Goal: Information Seeking & Learning: Learn about a topic

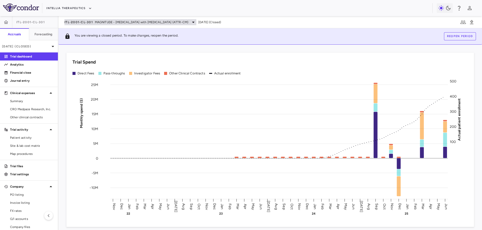
click at [91, 22] on span "ITL-2001-CL-301" at bounding box center [78, 22] width 28 height 4
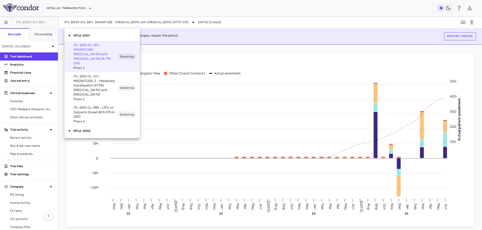
click at [78, 9] on div at bounding box center [241, 115] width 482 height 230
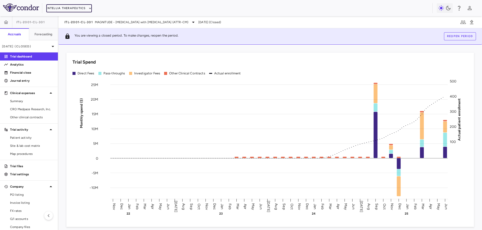
click at [69, 9] on button "Intellia Therapeutics" at bounding box center [68, 8] width 45 height 8
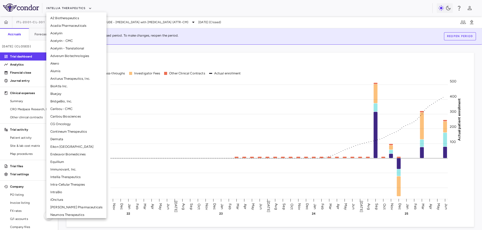
click at [63, 182] on li "Intra-Cellular Therapies" at bounding box center [76, 184] width 60 height 8
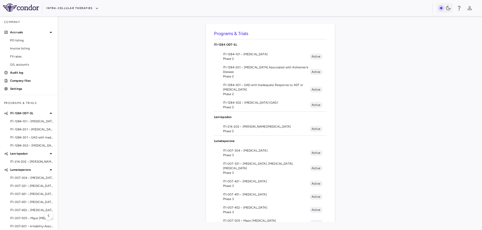
click at [250, 148] on span "ITI-007-304 • [MEDICAL_DATA]" at bounding box center [266, 150] width 87 height 5
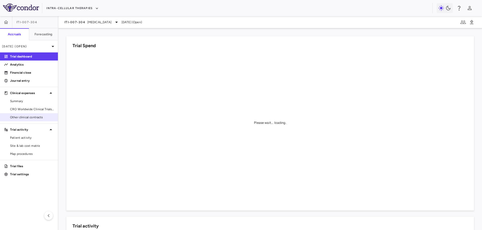
click at [39, 116] on span "Other clinical contracts" at bounding box center [32, 117] width 44 height 5
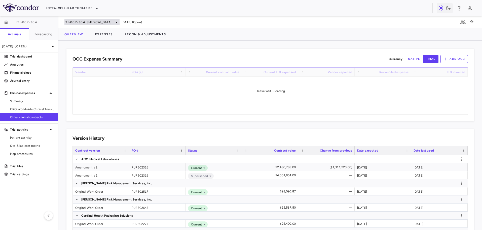
click at [101, 20] on span "[MEDICAL_DATA]" at bounding box center [99, 22] width 24 height 5
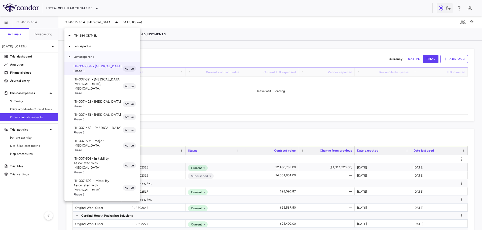
click at [93, 56] on p "Lumateperone" at bounding box center [106, 56] width 66 height 5
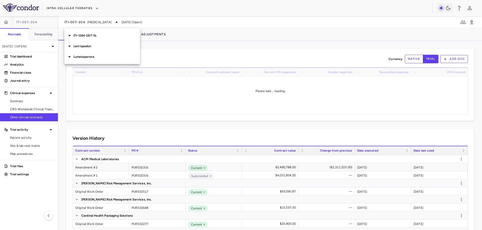
click at [93, 46] on p "Lenrispodun" at bounding box center [106, 46] width 66 height 5
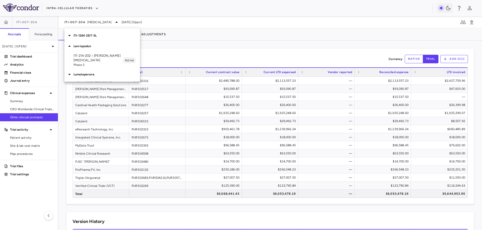
click at [89, 59] on p "ITI-214-202 • [PERSON_NAME][MEDICAL_DATA]" at bounding box center [97, 57] width 49 height 9
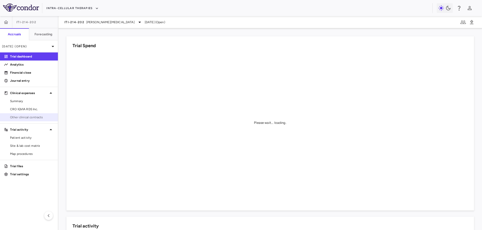
click at [21, 117] on span "Other clinical contracts" at bounding box center [32, 117] width 44 height 5
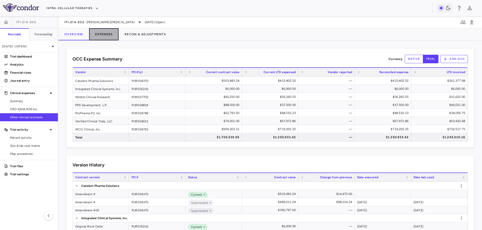
click at [103, 30] on button "Expenses" at bounding box center [103, 34] width 29 height 12
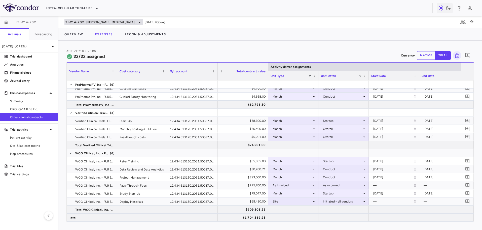
click at [110, 22] on span "[PERSON_NAME][MEDICAL_DATA]" at bounding box center [110, 22] width 48 height 5
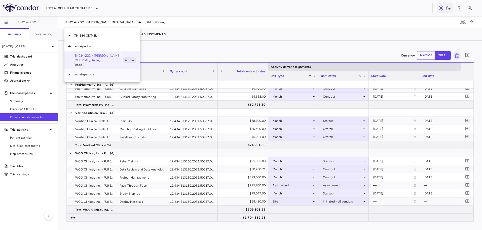
click at [94, 79] on div "Lumateperone" at bounding box center [102, 74] width 76 height 11
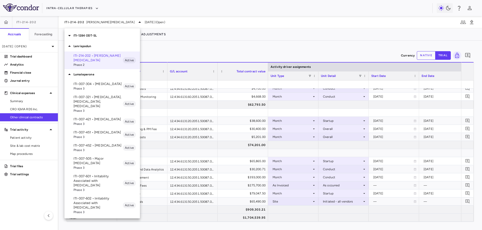
click at [93, 88] on span "Phase 3" at bounding box center [97, 88] width 49 height 5
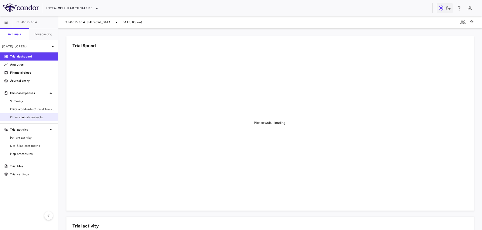
click at [24, 120] on link "Other clinical contracts" at bounding box center [29, 117] width 58 height 8
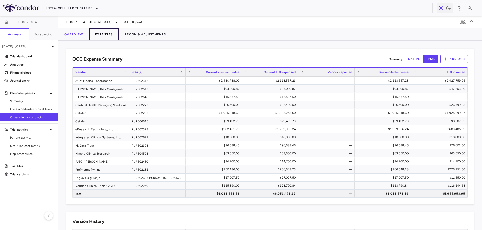
click at [110, 36] on button "Expenses" at bounding box center [103, 34] width 29 height 12
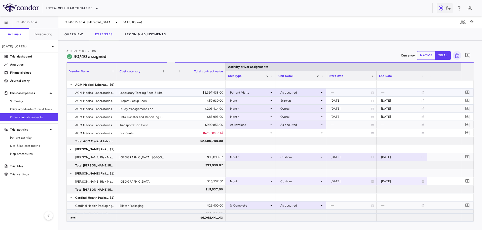
scroll to position [0, 115]
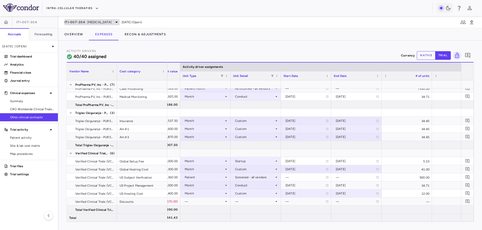
click at [99, 21] on span "[MEDICAL_DATA]" at bounding box center [99, 22] width 24 height 5
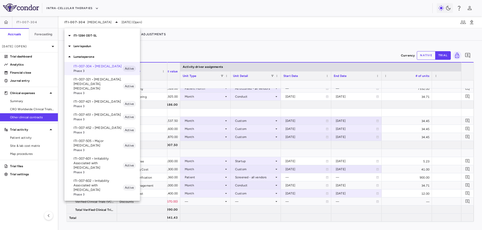
click at [95, 91] on span "Phase 3" at bounding box center [97, 93] width 49 height 5
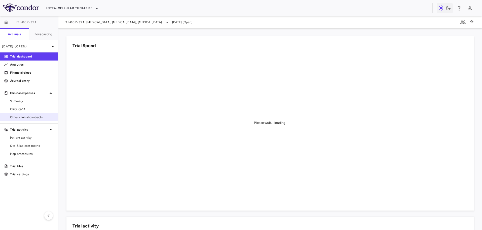
click at [31, 117] on span "Other clinical contracts" at bounding box center [32, 117] width 44 height 5
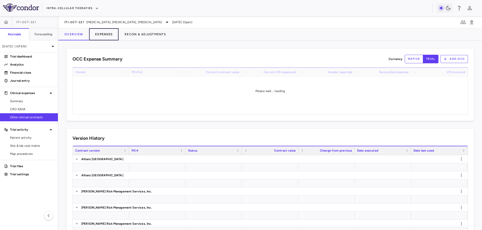
click at [101, 34] on button "Expenses" at bounding box center [103, 34] width 29 height 12
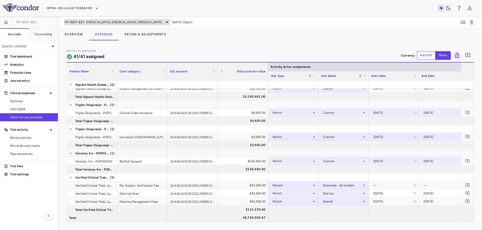
click at [114, 24] on span "[MEDICAL_DATA], [MEDICAL_DATA], [MEDICAL_DATA]" at bounding box center [124, 22] width 76 height 5
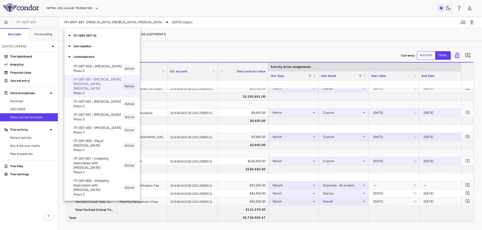
click at [110, 99] on p "ITI-007-421 • [MEDICAL_DATA]" at bounding box center [97, 101] width 49 height 5
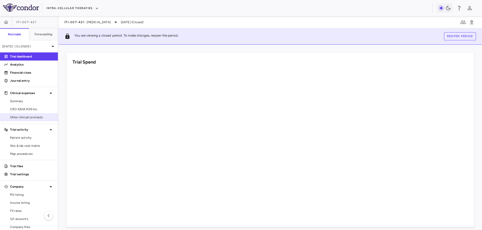
click at [36, 120] on link "Other clinical contracts" at bounding box center [29, 117] width 58 height 8
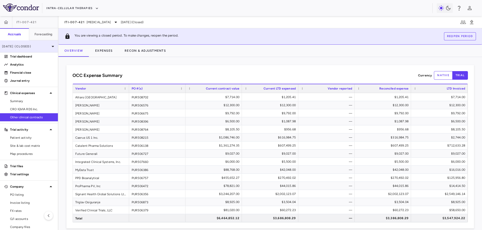
click at [46, 49] on div "[DATE] (Closed)" at bounding box center [29, 46] width 58 height 12
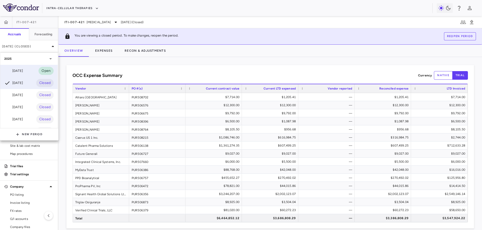
click at [29, 68] on div "[DATE] Open" at bounding box center [28, 71] width 57 height 12
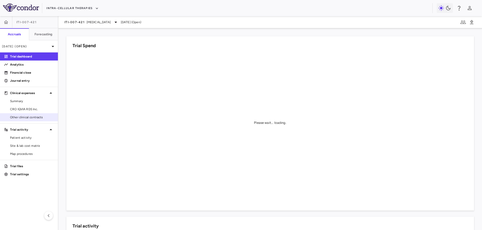
click at [37, 118] on span "Other clinical contracts" at bounding box center [32, 117] width 44 height 5
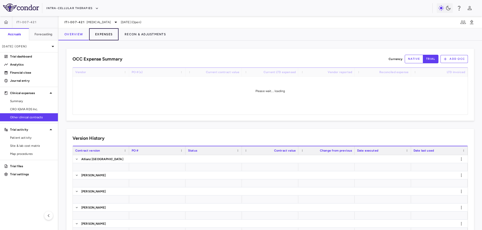
click at [102, 34] on button "Expenses" at bounding box center [103, 34] width 29 height 12
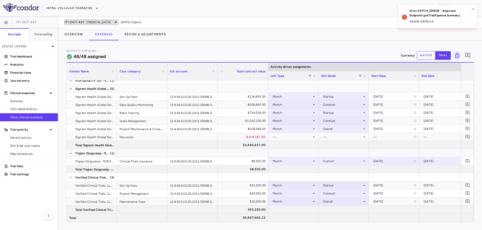
click at [97, 21] on span "[MEDICAL_DATA]" at bounding box center [99, 22] width 24 height 5
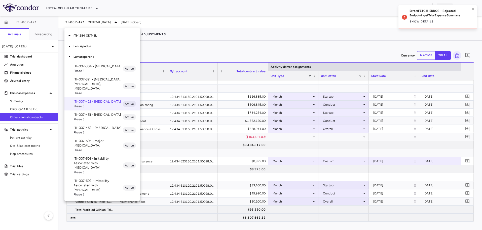
click at [88, 117] on span "Phase 3" at bounding box center [97, 119] width 49 height 5
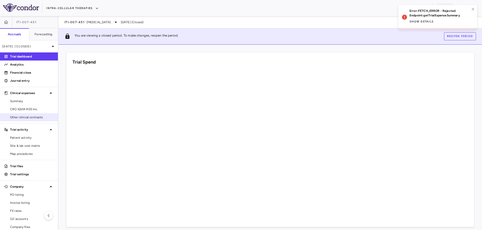
click at [33, 118] on span "Other clinical contracts" at bounding box center [32, 117] width 44 height 5
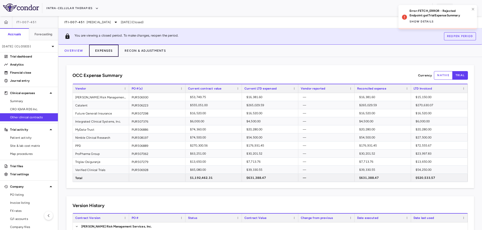
click at [104, 54] on button "Expenses" at bounding box center [103, 51] width 29 height 12
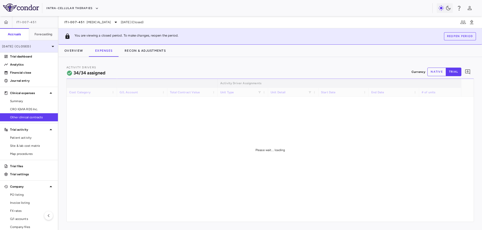
click at [29, 49] on div "[DATE] (Closed)" at bounding box center [29, 46] width 58 height 12
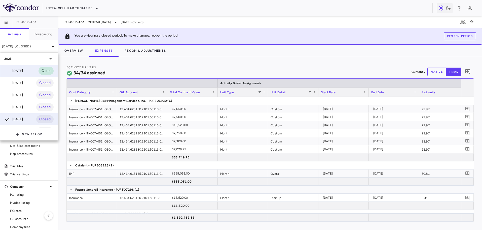
click at [23, 68] on div "[DATE]" at bounding box center [13, 71] width 19 height 6
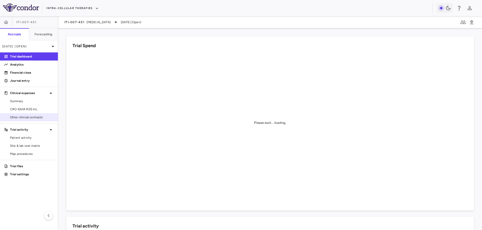
click at [33, 116] on span "Other clinical contracts" at bounding box center [32, 117] width 44 height 5
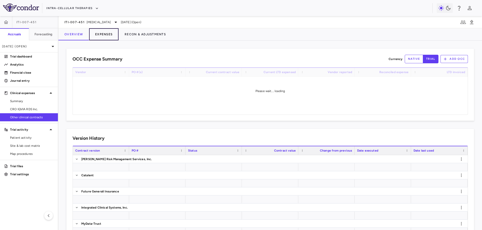
click at [105, 36] on button "Expenses" at bounding box center [103, 34] width 29 height 12
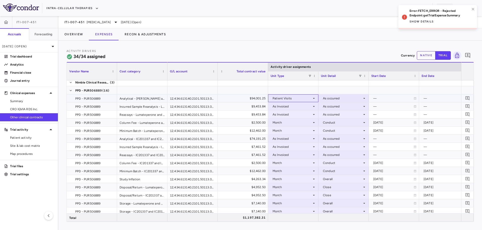
click at [312, 98] on icon at bounding box center [314, 98] width 4 height 4
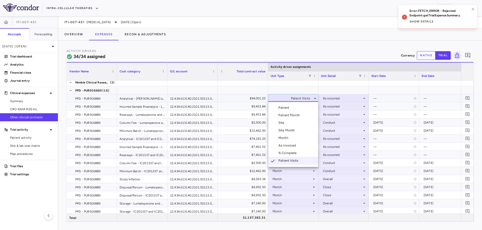
click at [302, 115] on li "Patient Month" at bounding box center [293, 115] width 50 height 8
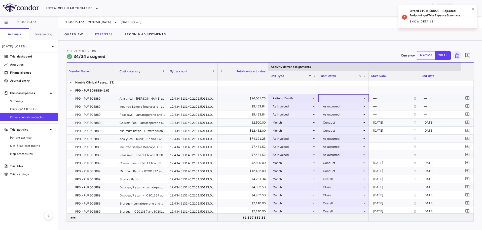
click at [324, 97] on div at bounding box center [343, 97] width 45 height 7
click at [332, 114] on div "As occurred - all vendors" at bounding box center [348, 115] width 39 height 5
click at [304, 105] on div "As Invoiced" at bounding box center [292, 106] width 39 height 8
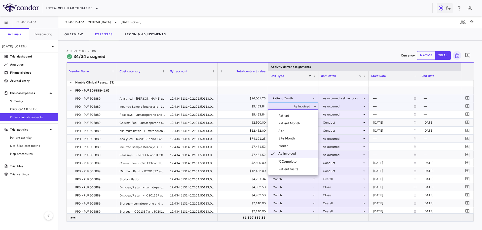
click at [301, 124] on div "Patient Month" at bounding box center [289, 123] width 23 height 5
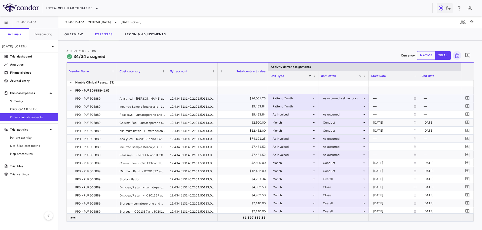
click at [332, 105] on div at bounding box center [343, 105] width 45 height 7
click at [332, 123] on div "As occurred - all vendors" at bounding box center [348, 123] width 39 height 5
click at [303, 115] on div "As Invoiced" at bounding box center [292, 114] width 39 height 8
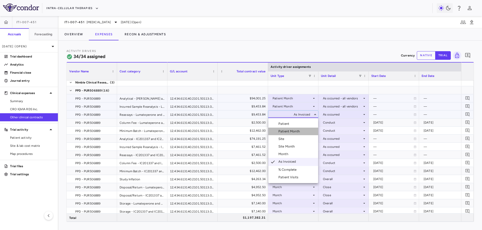
click at [298, 130] on div "Patient Month" at bounding box center [289, 131] width 23 height 5
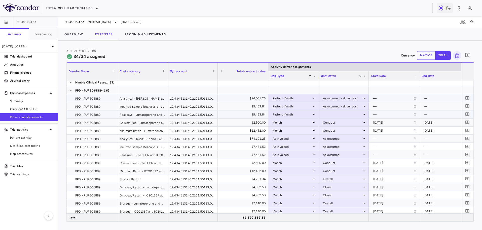
click at [331, 113] on div at bounding box center [343, 113] width 45 height 7
click at [335, 129] on div "As occurred - all vendors" at bounding box center [348, 131] width 39 height 5
click at [294, 137] on div "As Invoiced" at bounding box center [292, 138] width 39 height 8
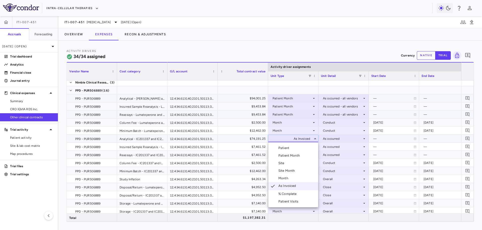
click at [293, 152] on li "Patient Month" at bounding box center [293, 156] width 50 height 8
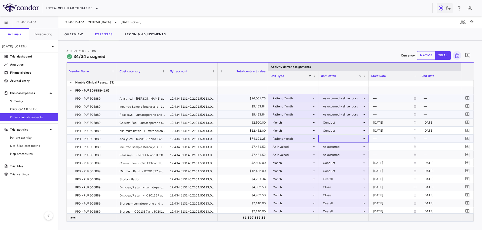
click at [329, 137] on div at bounding box center [343, 138] width 45 height 7
click at [331, 156] on div "As occurred - all vendors" at bounding box center [348, 155] width 39 height 5
click at [302, 146] on div "As Invoiced" at bounding box center [292, 146] width 39 height 8
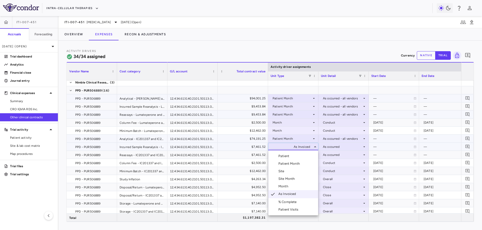
click at [295, 162] on div "Patient Month" at bounding box center [289, 163] width 23 height 5
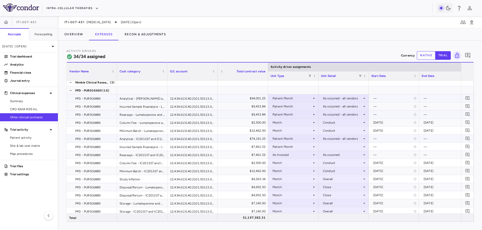
click at [333, 143] on div at bounding box center [343, 146] width 45 height 7
click at [336, 167] on li "As occurred - all vendors" at bounding box center [344, 164] width 50 height 8
click at [307, 155] on div "As Invoiced" at bounding box center [292, 155] width 39 height 8
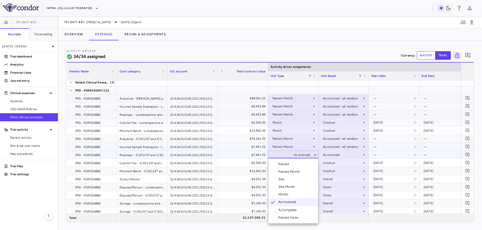
click at [299, 168] on li "Patient Month" at bounding box center [293, 172] width 50 height 8
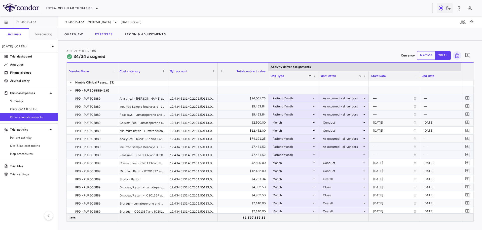
click at [324, 156] on div at bounding box center [343, 154] width 45 height 7
click at [331, 169] on div "As occurred - all vendors" at bounding box center [348, 171] width 39 height 5
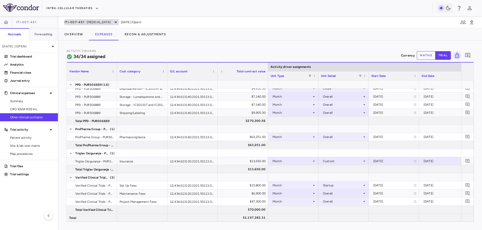
click at [92, 23] on span "[MEDICAL_DATA]" at bounding box center [99, 22] width 24 height 5
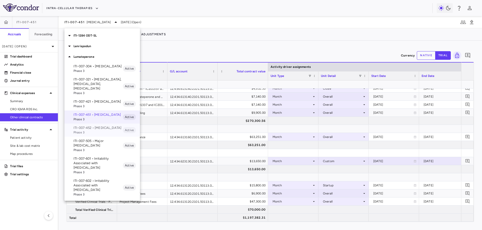
click at [88, 125] on p "ITI-007-452 • [MEDICAL_DATA]" at bounding box center [97, 127] width 49 height 5
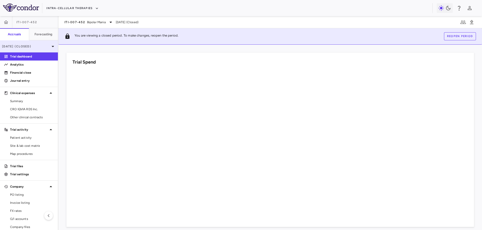
click at [40, 46] on p "[DATE] (Closed)" at bounding box center [26, 46] width 48 height 5
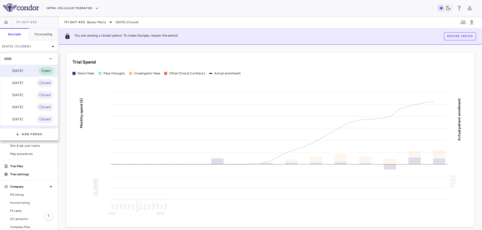
click at [29, 68] on div "[DATE] Open" at bounding box center [28, 71] width 57 height 12
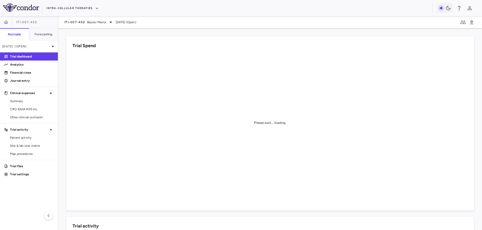
click at [33, 121] on aside "ITI-007-452 Accruals Forecasting [DATE] (Open) Trial dashboard Analytics Financ…" at bounding box center [29, 122] width 58 height 213
click at [34, 117] on span "Other clinical contracts" at bounding box center [32, 117] width 44 height 5
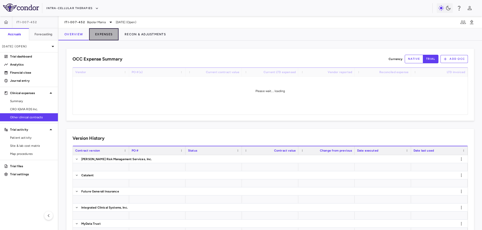
click at [105, 30] on button "Expenses" at bounding box center [103, 34] width 29 height 12
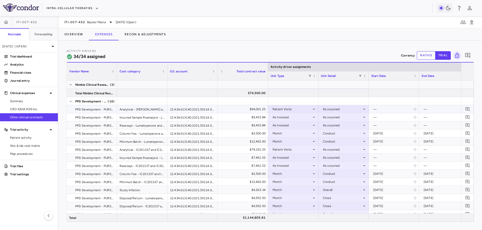
click at [305, 107] on div "Patient Visits" at bounding box center [292, 109] width 39 height 8
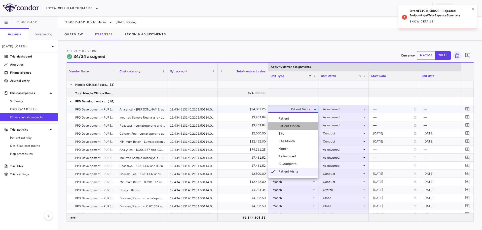
click at [297, 126] on div "Patient Month" at bounding box center [289, 126] width 23 height 5
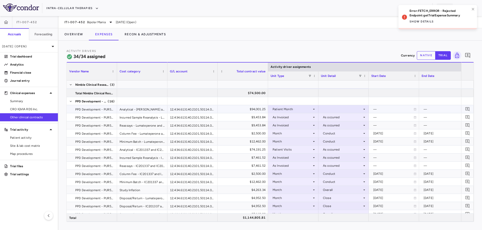
click at [339, 109] on div at bounding box center [343, 108] width 45 height 7
click at [338, 125] on div "As occurred - all vendors" at bounding box center [348, 126] width 39 height 5
click at [299, 115] on div "As Invoiced" at bounding box center [292, 117] width 39 height 8
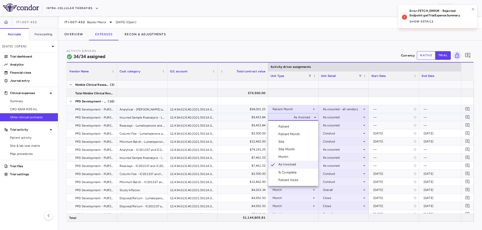
click at [296, 131] on li "Patient Month" at bounding box center [293, 134] width 50 height 8
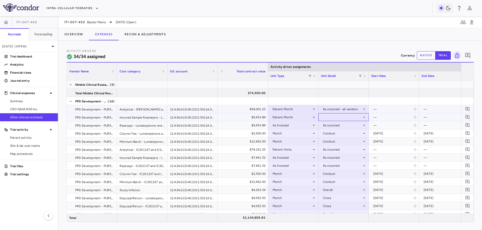
click at [332, 115] on div at bounding box center [343, 116] width 45 height 7
click at [338, 133] on div "As occurred - all vendors" at bounding box center [348, 134] width 39 height 5
click at [297, 127] on div "As Invoiced" at bounding box center [292, 125] width 39 height 8
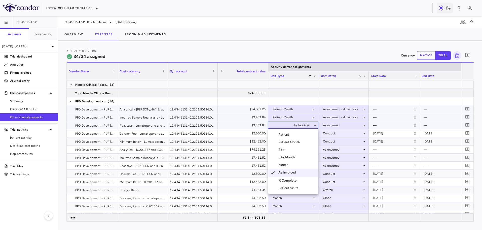
click at [294, 141] on div "Patient Month" at bounding box center [289, 142] width 23 height 5
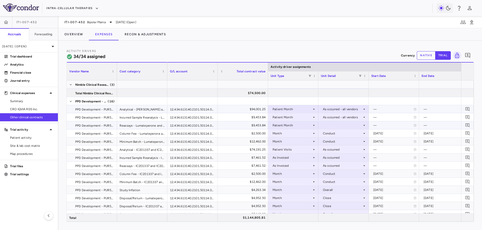
click at [341, 123] on div at bounding box center [343, 124] width 45 height 7
click at [342, 142] on div "As occurred - all vendors" at bounding box center [348, 142] width 39 height 5
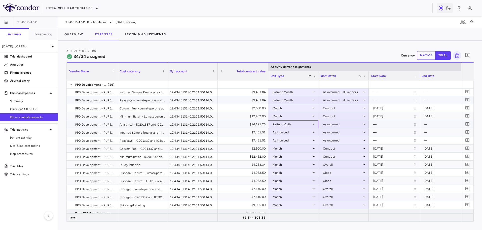
click at [311, 125] on div "Patient Visits" at bounding box center [292, 124] width 39 height 8
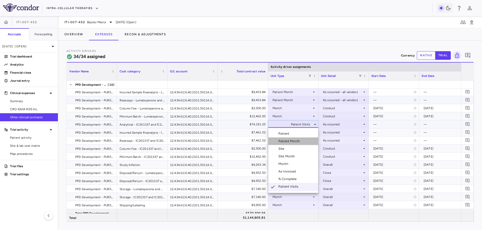
click at [299, 141] on div "Patient Month" at bounding box center [289, 141] width 23 height 5
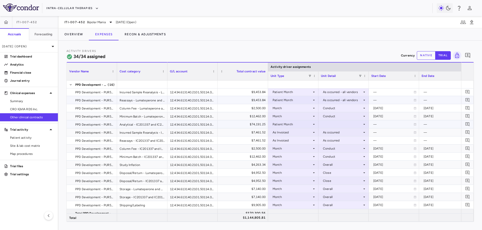
click at [333, 123] on div at bounding box center [343, 123] width 45 height 7
click at [335, 140] on div "As occurred - all vendors" at bounding box center [348, 141] width 39 height 5
click at [305, 131] on div "As Invoiced" at bounding box center [292, 132] width 39 height 8
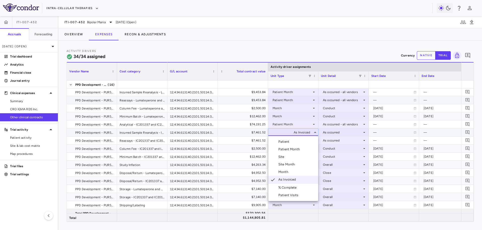
click at [301, 152] on li "Patient Month" at bounding box center [293, 149] width 50 height 8
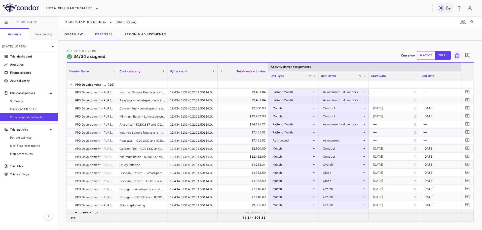
click at [328, 133] on div at bounding box center [343, 131] width 45 height 7
click at [329, 150] on div "As occurred - all vendors" at bounding box center [348, 149] width 39 height 5
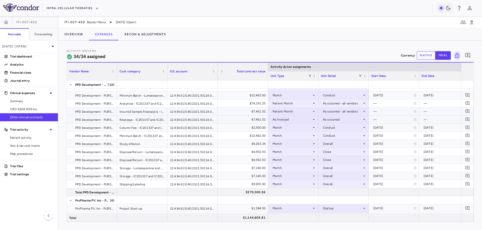
click at [308, 120] on div "As Invoiced" at bounding box center [292, 119] width 39 height 8
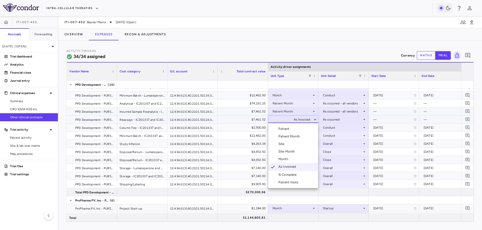
click at [303, 137] on li "Patient Month" at bounding box center [293, 136] width 50 height 8
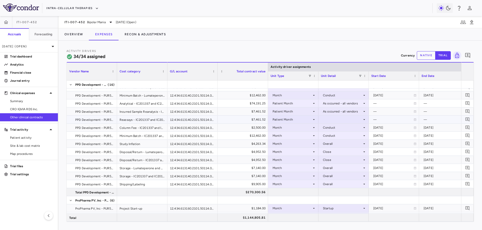
click at [341, 118] on div at bounding box center [343, 119] width 45 height 7
click at [332, 141] on ul "Select As occurred As occurred - all vendors" at bounding box center [344, 132] width 50 height 19
click at [332, 138] on div "As occurred - all vendors" at bounding box center [348, 136] width 39 height 5
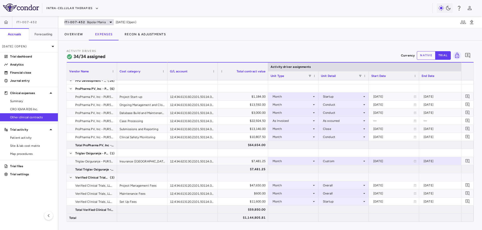
click at [98, 24] on span "Bipolar Mania" at bounding box center [96, 22] width 19 height 5
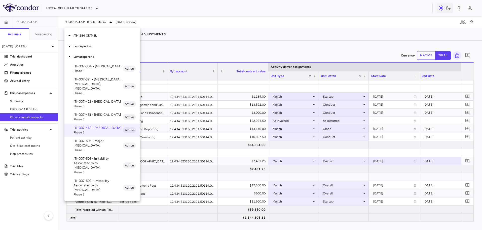
click at [101, 140] on p "ITI-007-505 • Major [MEDICAL_DATA]" at bounding box center [97, 142] width 49 height 9
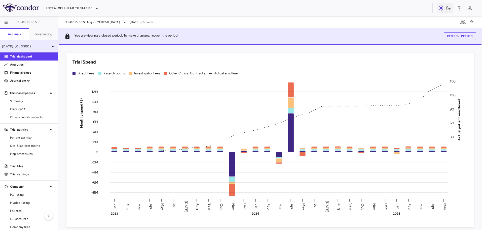
click at [39, 52] on div "[DATE] (Closed)" at bounding box center [29, 46] width 58 height 12
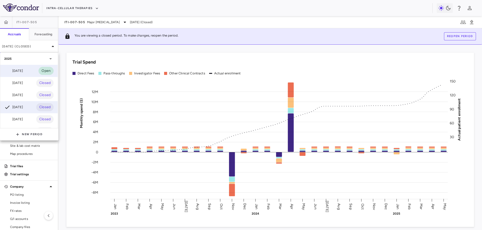
click at [32, 66] on div "[DATE] Open" at bounding box center [28, 71] width 57 height 12
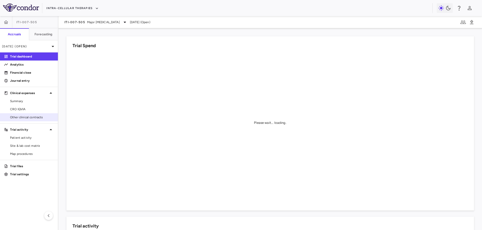
click at [31, 119] on span "Other clinical contracts" at bounding box center [32, 117] width 44 height 5
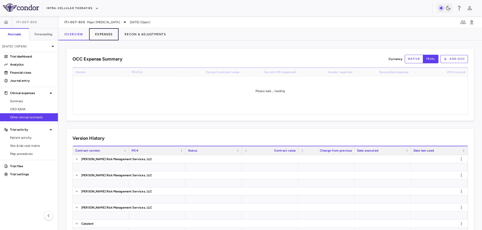
click at [98, 39] on button "Expenses" at bounding box center [103, 34] width 29 height 12
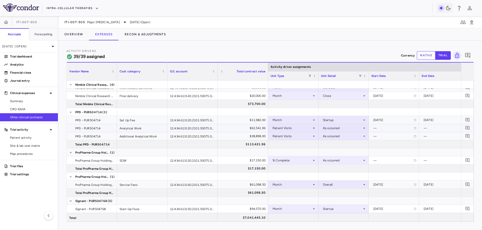
click at [304, 130] on div "Patient Visits" at bounding box center [292, 128] width 39 height 8
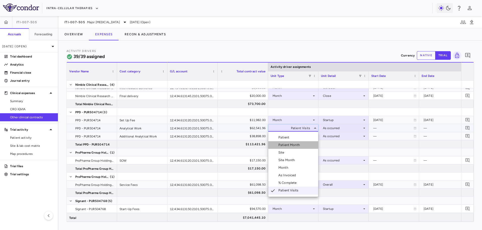
click at [298, 144] on div "Patient Month" at bounding box center [289, 144] width 23 height 5
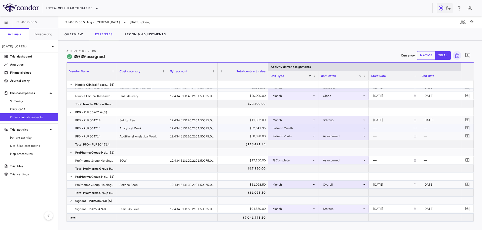
click at [335, 128] on div at bounding box center [343, 127] width 45 height 7
click at [333, 141] on li "As occurred - all vendors" at bounding box center [344, 145] width 50 height 8
click at [300, 136] on div "Patient Visits" at bounding box center [292, 136] width 39 height 8
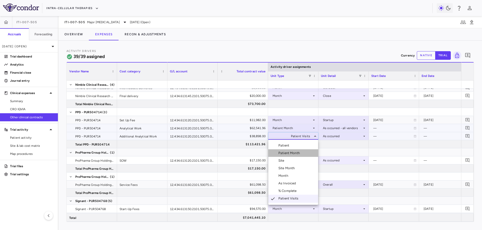
click at [298, 152] on div "Patient Month" at bounding box center [289, 153] width 23 height 5
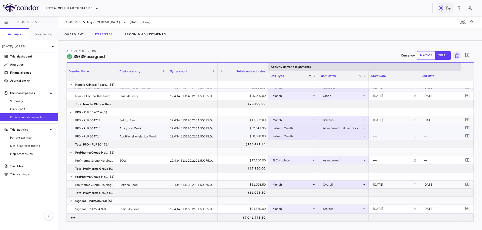
click at [333, 136] on div at bounding box center [343, 135] width 45 height 7
click at [335, 150] on li "As occurred - all vendors" at bounding box center [344, 153] width 50 height 8
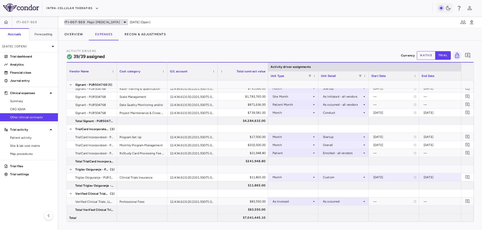
click at [109, 20] on span "Major [MEDICAL_DATA]" at bounding box center [103, 22] width 33 height 5
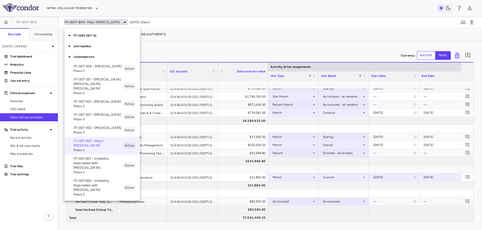
click at [109, 20] on div at bounding box center [241, 115] width 482 height 230
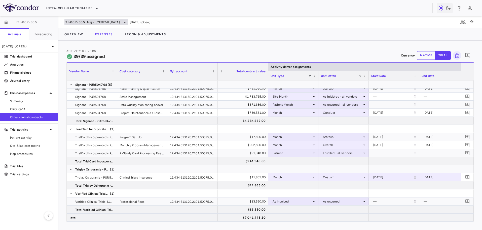
click at [109, 20] on span "Major [MEDICAL_DATA]" at bounding box center [103, 22] width 33 height 5
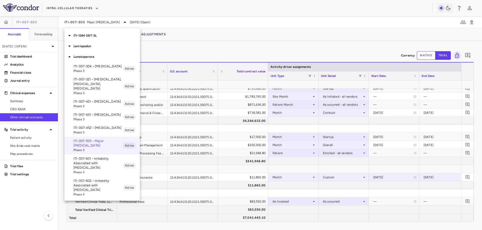
click at [95, 156] on p "ITI-007-601 • Irritability Associated with [MEDICAL_DATA]" at bounding box center [97, 163] width 49 height 14
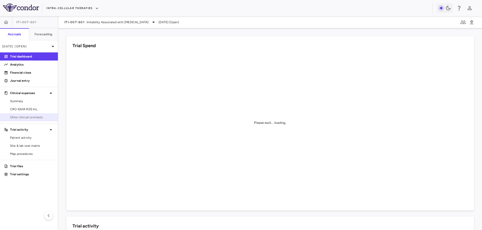
click at [33, 119] on link "Other clinical contracts" at bounding box center [29, 117] width 58 height 8
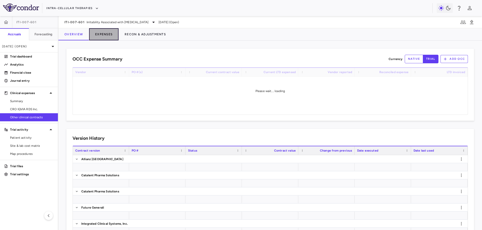
click at [110, 31] on button "Expenses" at bounding box center [103, 34] width 29 height 12
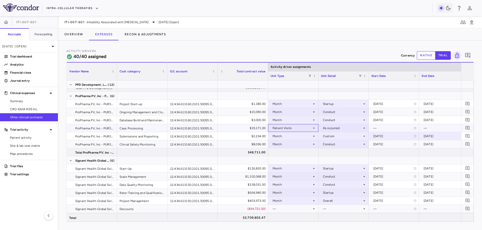
click at [292, 128] on div "Patient Visits" at bounding box center [292, 128] width 39 height 8
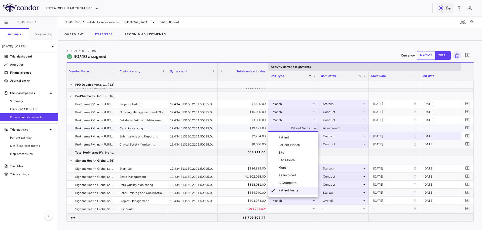
click at [294, 143] on div "Patient Month" at bounding box center [289, 144] width 23 height 5
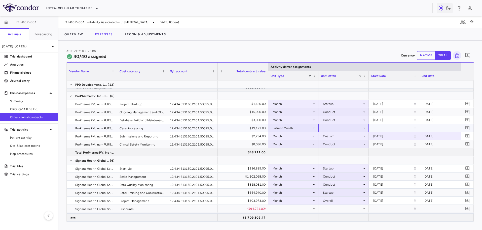
click at [338, 127] on div at bounding box center [343, 127] width 45 height 7
click at [343, 143] on div "As occurred - all vendors" at bounding box center [348, 144] width 39 height 5
click at [96, 22] on span "Irritability Associated with [MEDICAL_DATA]" at bounding box center [118, 22] width 62 height 5
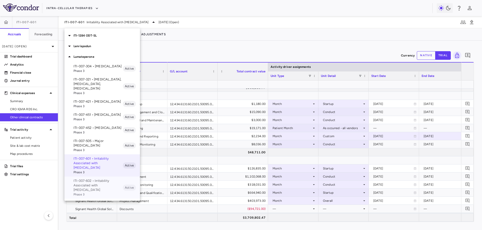
click at [86, 178] on p "ITI-007-602 • Irritability Associated with [MEDICAL_DATA]" at bounding box center [97, 185] width 49 height 14
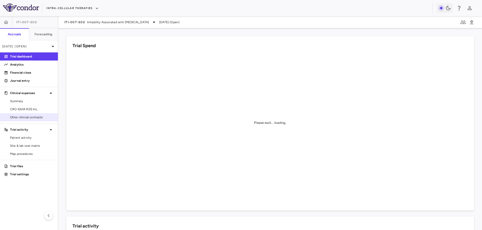
click at [42, 118] on span "Other clinical contracts" at bounding box center [32, 117] width 44 height 5
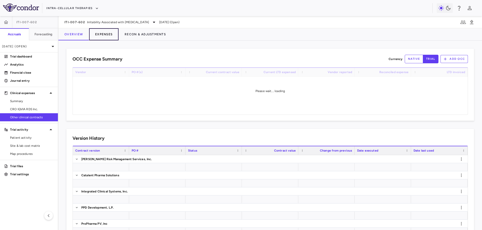
click at [113, 37] on button "Expenses" at bounding box center [103, 34] width 29 height 12
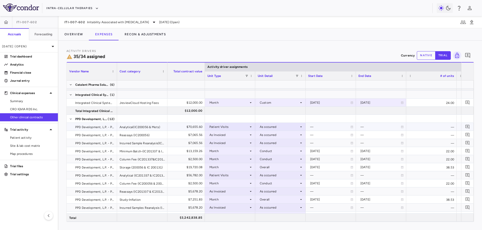
click at [250, 127] on icon at bounding box center [251, 127] width 4 height 4
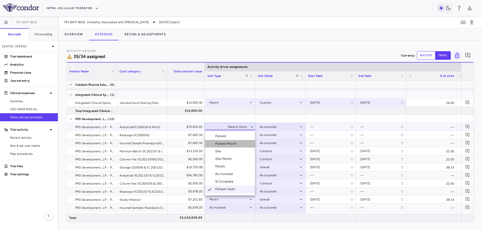
click at [241, 144] on li "Patient Month" at bounding box center [230, 144] width 50 height 8
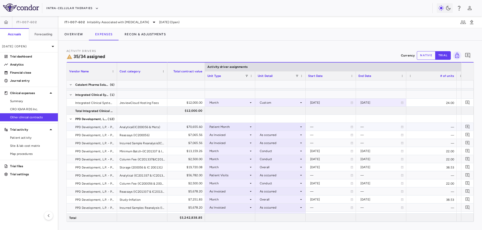
click at [266, 124] on div at bounding box center [280, 126] width 45 height 7
click at [268, 143] on div "As occurred - all vendors" at bounding box center [285, 143] width 39 height 5
click at [232, 133] on div "As Invoiced" at bounding box center [228, 135] width 39 height 8
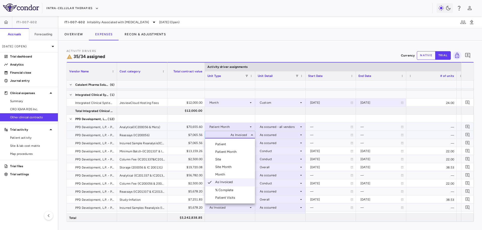
click at [238, 151] on div "Patient Month" at bounding box center [226, 151] width 23 height 5
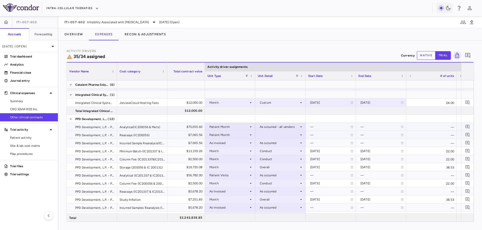
click at [267, 136] on div at bounding box center [280, 134] width 45 height 7
click at [269, 153] on div "As occurred - all vendors" at bounding box center [285, 151] width 39 height 5
click at [240, 142] on div "As Invoiced" at bounding box center [228, 143] width 39 height 8
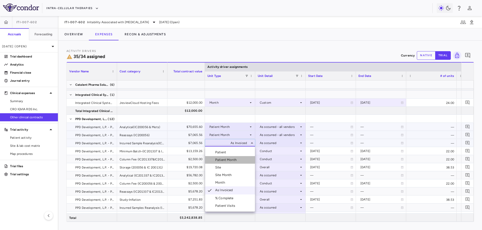
click at [237, 159] on div "Patient Month" at bounding box center [226, 159] width 23 height 5
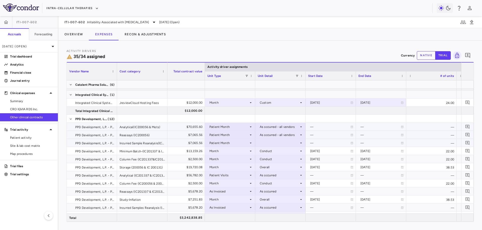
click at [265, 142] on div at bounding box center [280, 142] width 45 height 7
click at [270, 162] on li "As occurred - all vendors" at bounding box center [280, 160] width 50 height 8
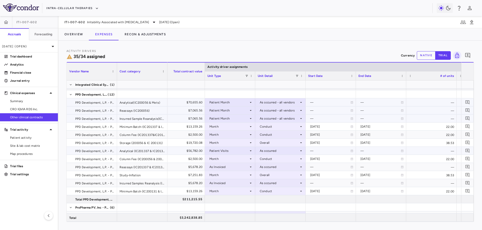
click at [235, 149] on div "Patient Visits" at bounding box center [228, 150] width 39 height 8
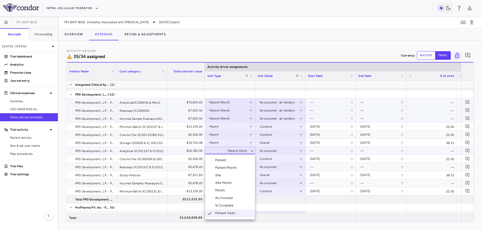
click at [230, 167] on div "Patient Month" at bounding box center [226, 167] width 23 height 5
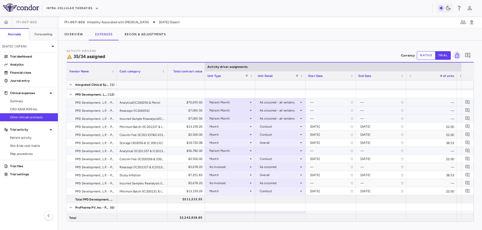
click at [269, 149] on div at bounding box center [280, 150] width 45 height 7
click at [274, 170] on li "As occurred - all vendors" at bounding box center [280, 168] width 50 height 8
click at [236, 161] on div "Month" at bounding box center [228, 159] width 39 height 8
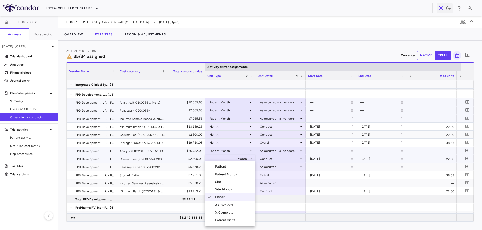
click at [234, 174] on div "Patient Month" at bounding box center [226, 174] width 23 height 5
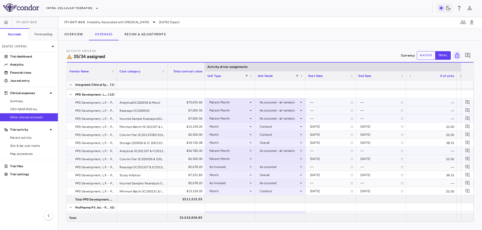
click at [266, 160] on div at bounding box center [280, 158] width 45 height 7
click at [269, 173] on li "As occurred - all vendors" at bounding box center [280, 176] width 50 height 8
click at [238, 167] on div "As Invoiced" at bounding box center [228, 167] width 39 height 8
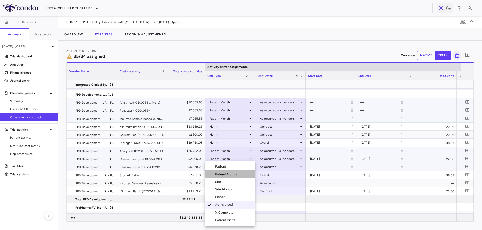
click at [236, 175] on div "Patient Month" at bounding box center [226, 174] width 23 height 5
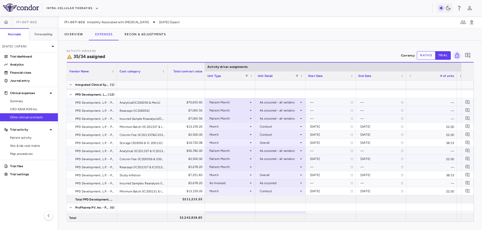
click at [271, 167] on div at bounding box center [280, 166] width 45 height 7
click at [273, 183] on div "As occurred - all vendors" at bounding box center [285, 183] width 39 height 5
click at [235, 184] on div "As Invoiced" at bounding box center [228, 183] width 39 height 8
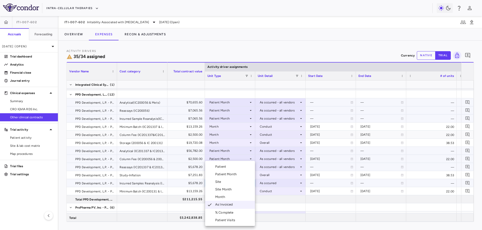
click at [238, 175] on li "Patient Month" at bounding box center [230, 174] width 50 height 8
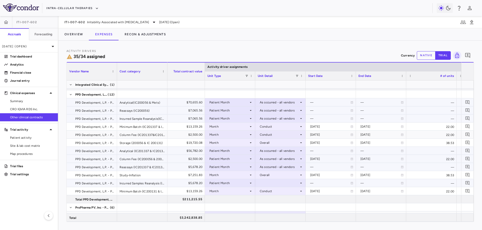
click at [266, 183] on div at bounding box center [280, 182] width 45 height 7
click at [276, 200] on div "As occurred - all vendors" at bounding box center [285, 199] width 39 height 5
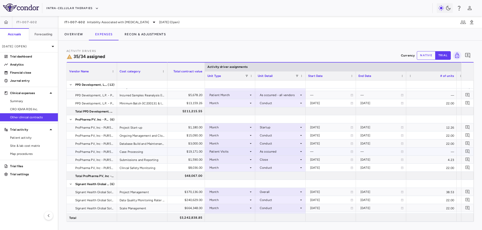
click at [234, 152] on div "Patient Visits" at bounding box center [228, 151] width 39 height 8
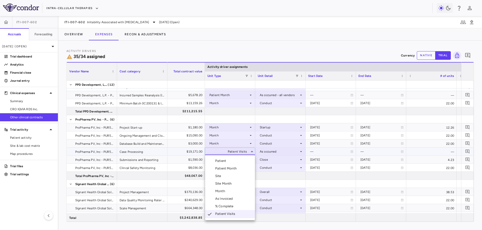
click at [229, 169] on div "Patient Month" at bounding box center [226, 168] width 23 height 5
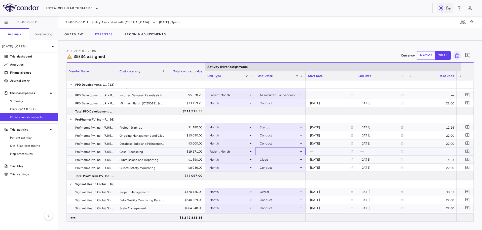
click at [270, 151] on div at bounding box center [280, 150] width 45 height 7
click at [275, 170] on div "As occurred - all vendors" at bounding box center [285, 168] width 39 height 5
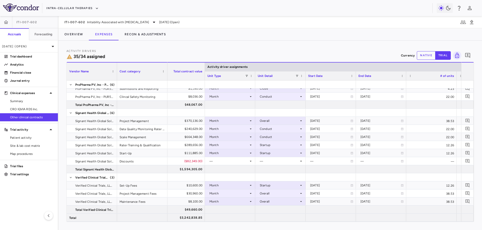
click at [85, 25] on div "ITI-007-602 Irritability Associated with [MEDICAL_DATA] [DATE] (Open)" at bounding box center [270, 22] width 424 height 12
click at [87, 25] on div "ITI-007-602 Irritability Associated with [MEDICAL_DATA]" at bounding box center [110, 22] width 93 height 6
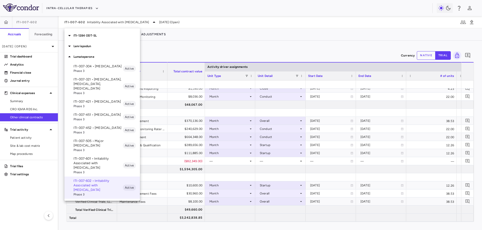
click at [92, 157] on p "ITI-007-601 • Irritability Associated with [MEDICAL_DATA]" at bounding box center [97, 163] width 49 height 14
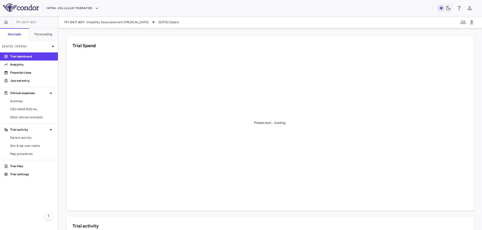
click at [36, 122] on aside "ITI-007-601 Accruals Forecasting [DATE] (Open) Trial dashboard Analytics Financ…" at bounding box center [29, 122] width 58 height 213
click at [38, 118] on span "Other clinical contracts" at bounding box center [32, 117] width 44 height 5
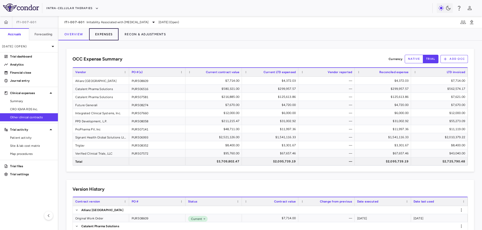
click at [113, 36] on button "Expenses" at bounding box center [103, 34] width 29 height 12
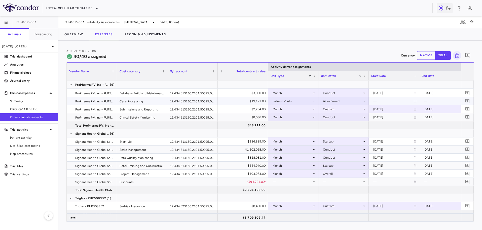
click at [311, 102] on div "Patient Visits" at bounding box center [292, 101] width 39 height 8
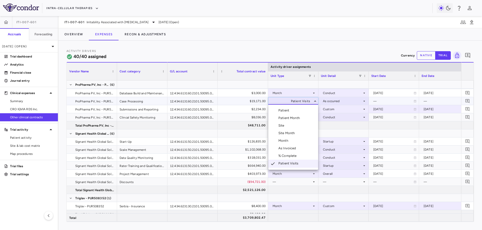
click at [302, 117] on li "Patient Month" at bounding box center [293, 118] width 50 height 8
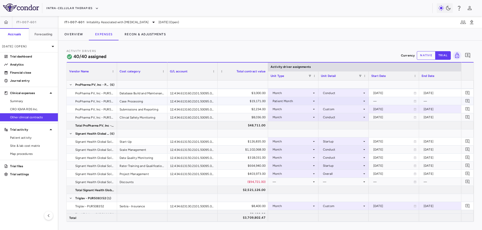
click at [329, 99] on div at bounding box center [343, 100] width 45 height 7
click at [332, 119] on div "As occurred - all vendors" at bounding box center [348, 118] width 39 height 5
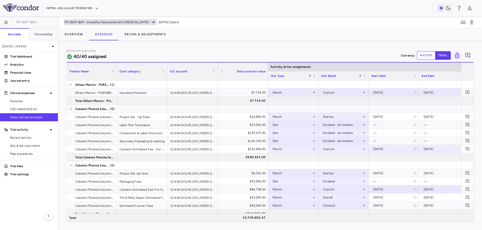
click at [104, 21] on span "Irritability Associated with [MEDICAL_DATA]" at bounding box center [118, 22] width 62 height 5
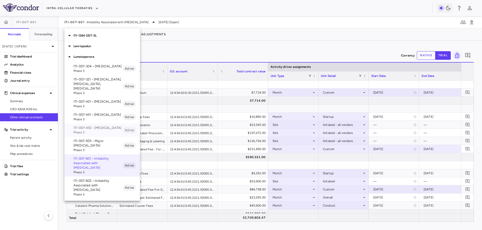
click at [93, 125] on p "ITI-007-452 • [MEDICAL_DATA]" at bounding box center [97, 127] width 49 height 5
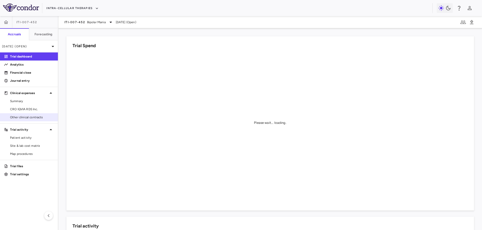
click at [31, 116] on span "Other clinical contracts" at bounding box center [32, 117] width 44 height 5
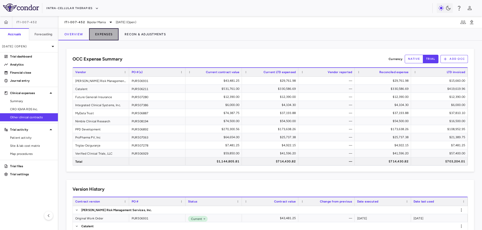
click at [109, 36] on button "Expenses" at bounding box center [103, 34] width 29 height 12
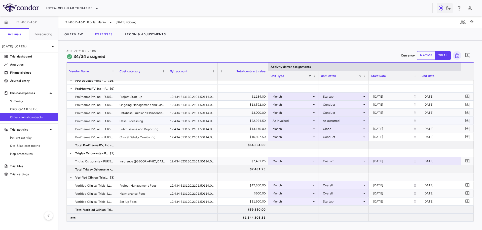
click at [306, 122] on div "As Invoiced" at bounding box center [292, 121] width 39 height 8
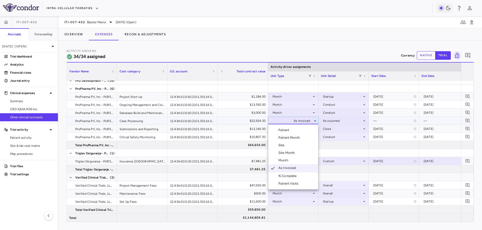
click at [306, 122] on div at bounding box center [241, 115] width 482 height 230
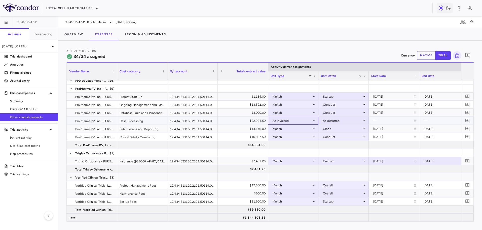
click at [298, 122] on div "As Invoiced" at bounding box center [292, 121] width 39 height 8
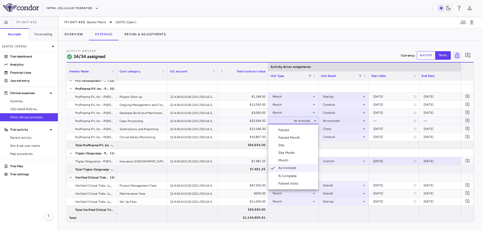
click at [298, 122] on div at bounding box center [241, 115] width 482 height 230
